Goal: Navigation & Orientation: Understand site structure

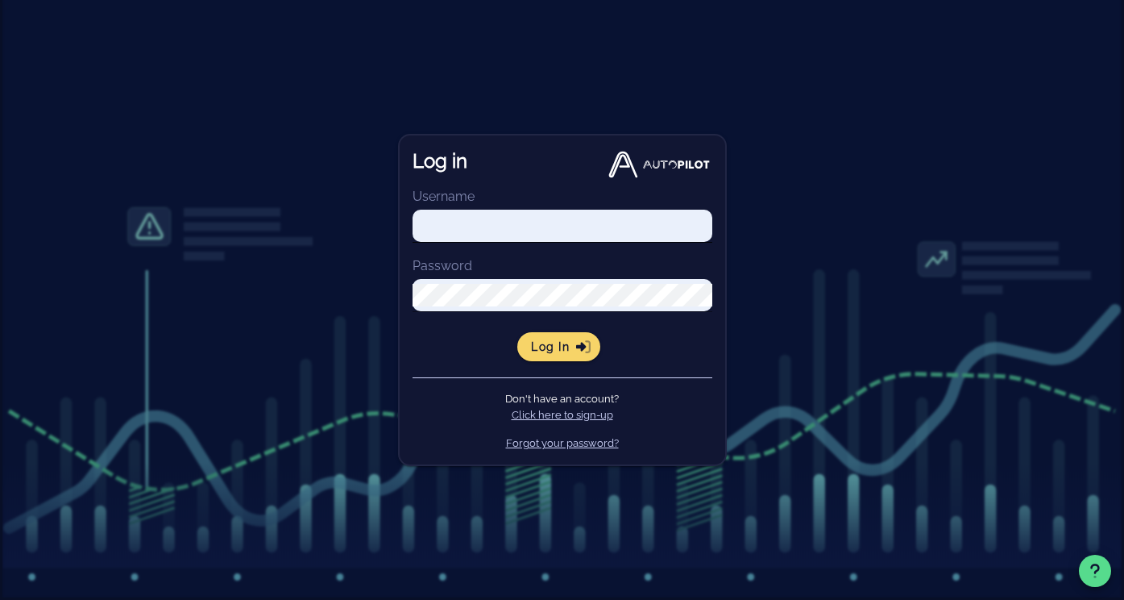
type input "[PERSON_NAME][EMAIL_ADDRESS][DOMAIN_NAME]"
click at [574, 229] on input "[PERSON_NAME][EMAIL_ADDRESS][DOMAIN_NAME]" at bounding box center [563, 225] width 300 height 23
drag, startPoint x: 729, startPoint y: 331, endPoint x: 584, endPoint y: 347, distance: 146.0
click at [725, 333] on div "Log in Username [PERSON_NAME][EMAIL_ADDRESS][DOMAIN_NAME] Password Log in Don't…" at bounding box center [562, 300] width 1124 height 600
click at [576, 347] on icon "submit" at bounding box center [583, 346] width 15 height 15
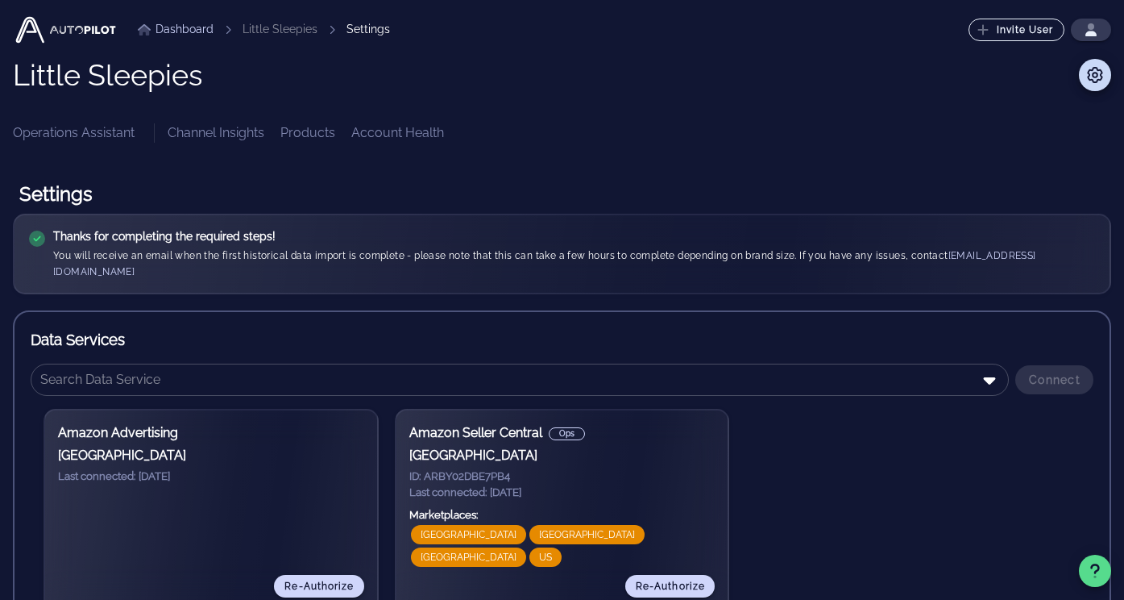
click at [206, 131] on link "Channel Insights" at bounding box center [216, 132] width 97 height 19
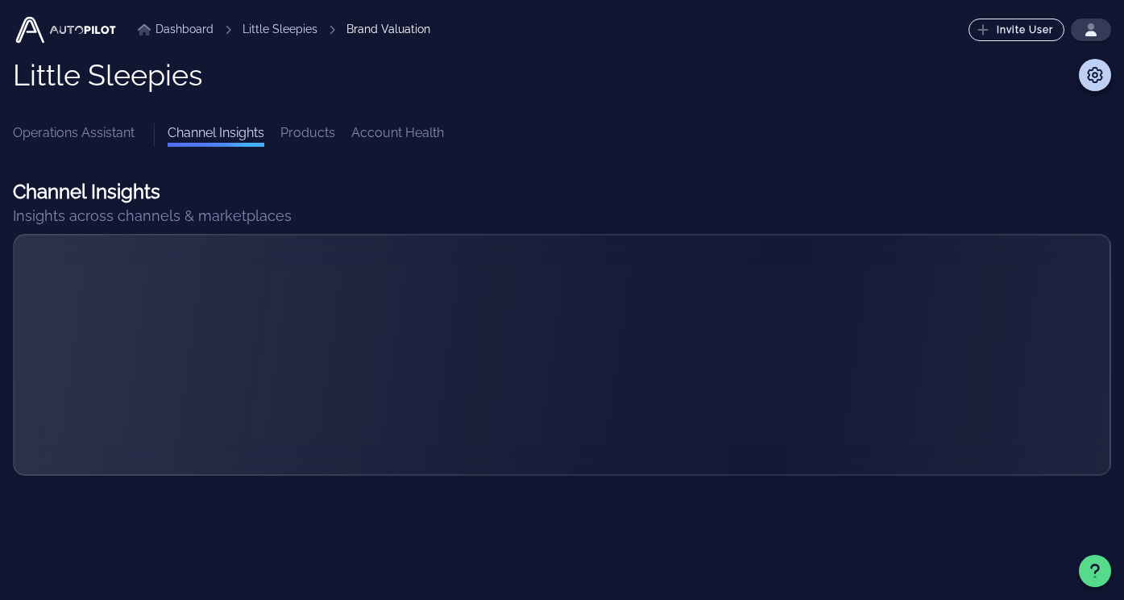
click at [323, 129] on link "Products" at bounding box center [307, 134] width 55 height 23
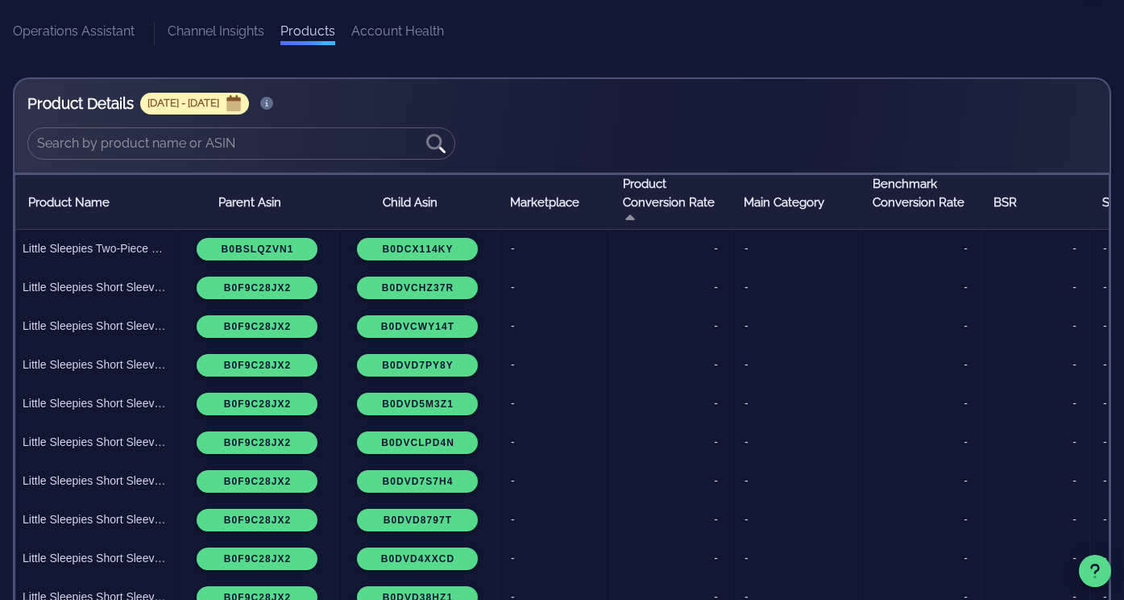
scroll to position [135, 0]
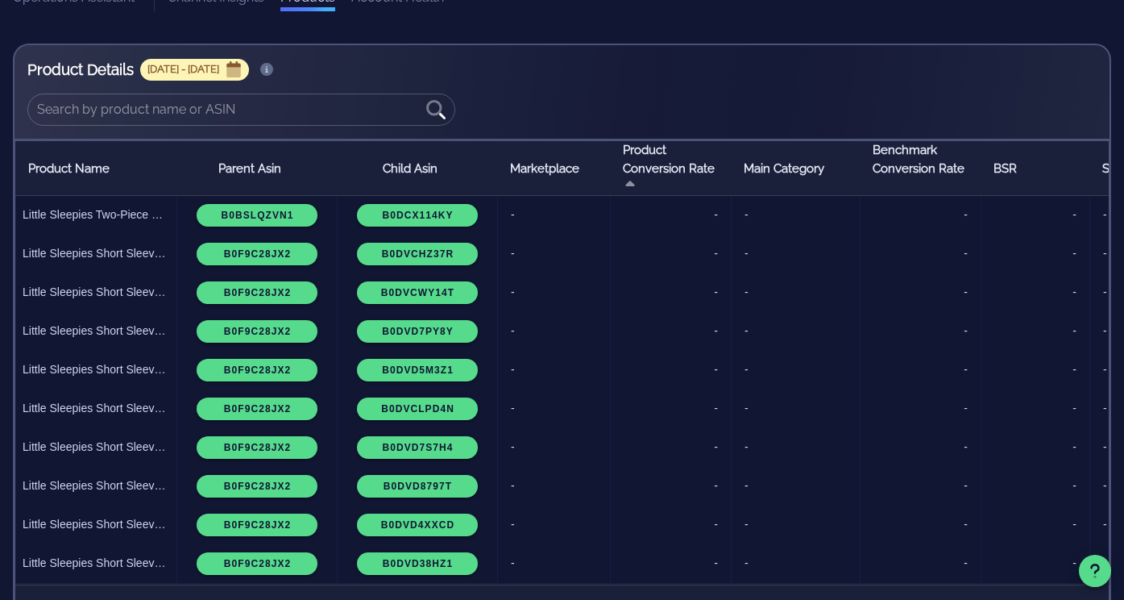
click at [662, 177] on th "Product Conversion Rate" at bounding box center [670, 168] width 121 height 55
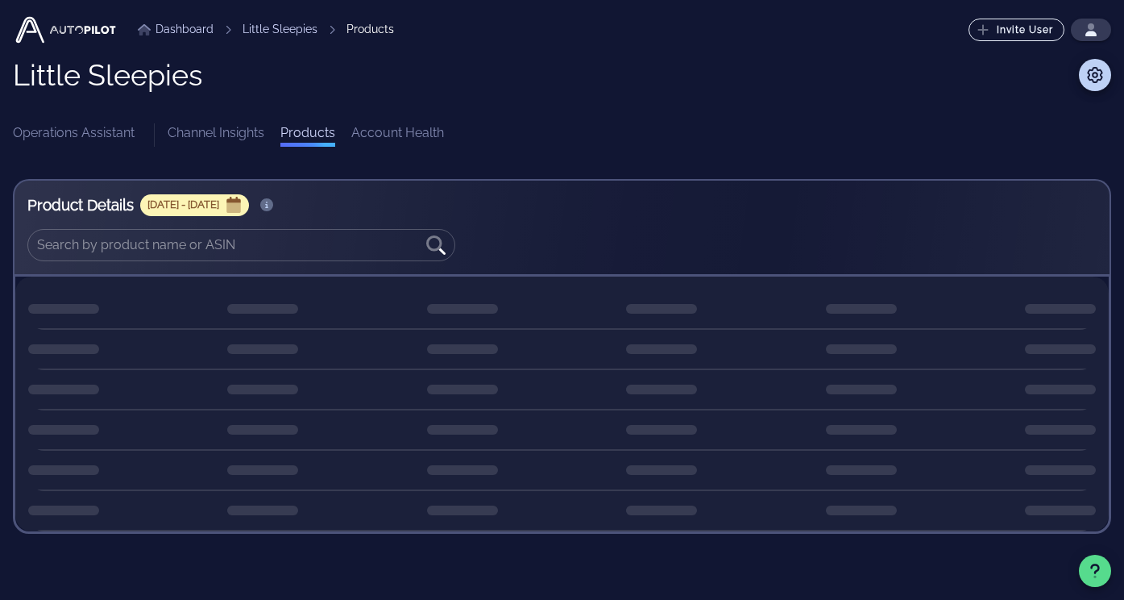
click at [113, 136] on link "Operations Assistant" at bounding box center [74, 134] width 122 height 23
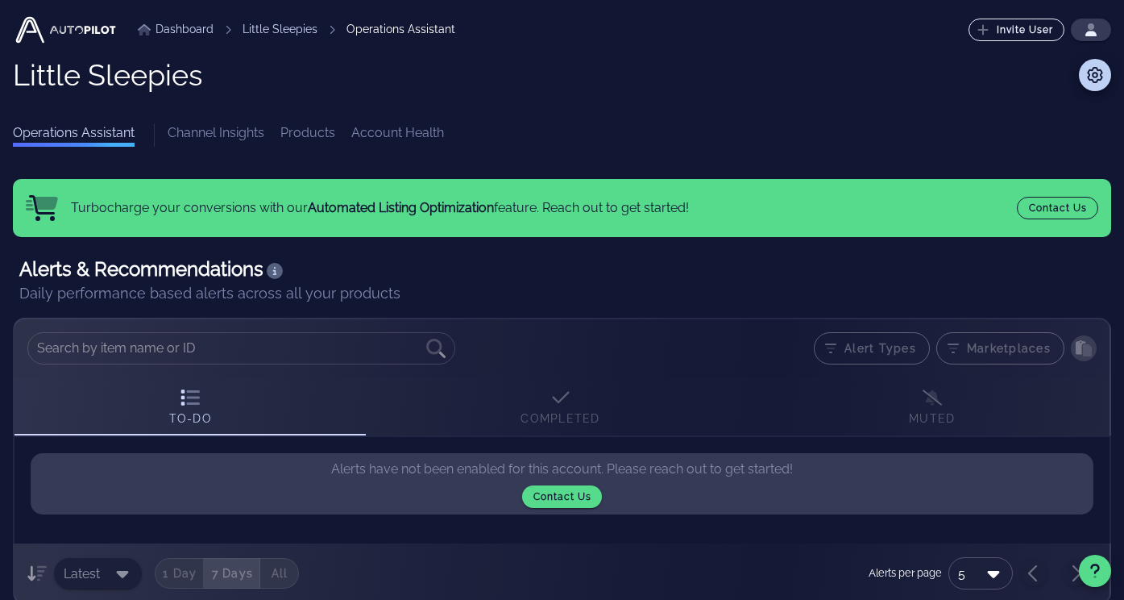
click at [221, 128] on link "Channel Insights" at bounding box center [216, 134] width 97 height 23
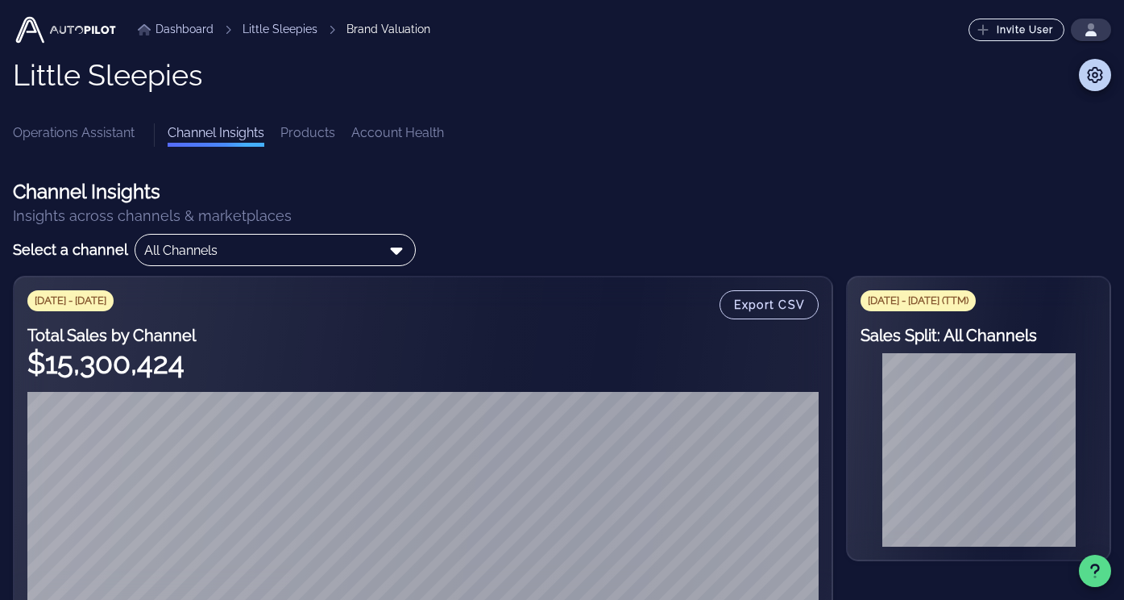
click at [196, 253] on div "All Channels" at bounding box center [180, 250] width 73 height 15
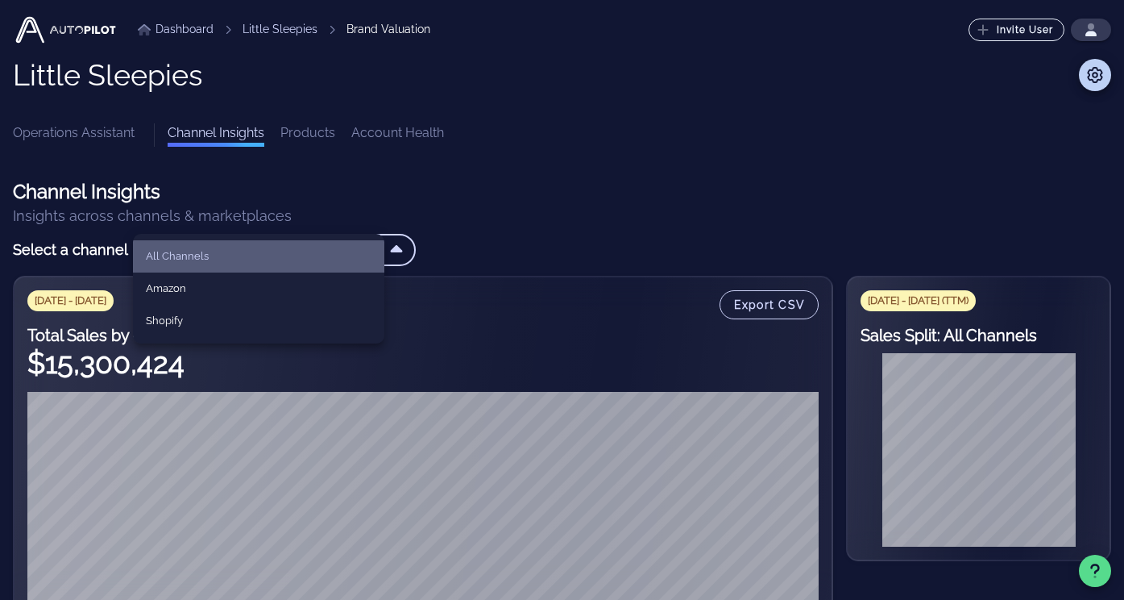
click at [462, 185] on div "Channel Insights Insights across channels & marketplaces" at bounding box center [562, 203] width 1099 height 48
